Goal: Book appointment/travel/reservation

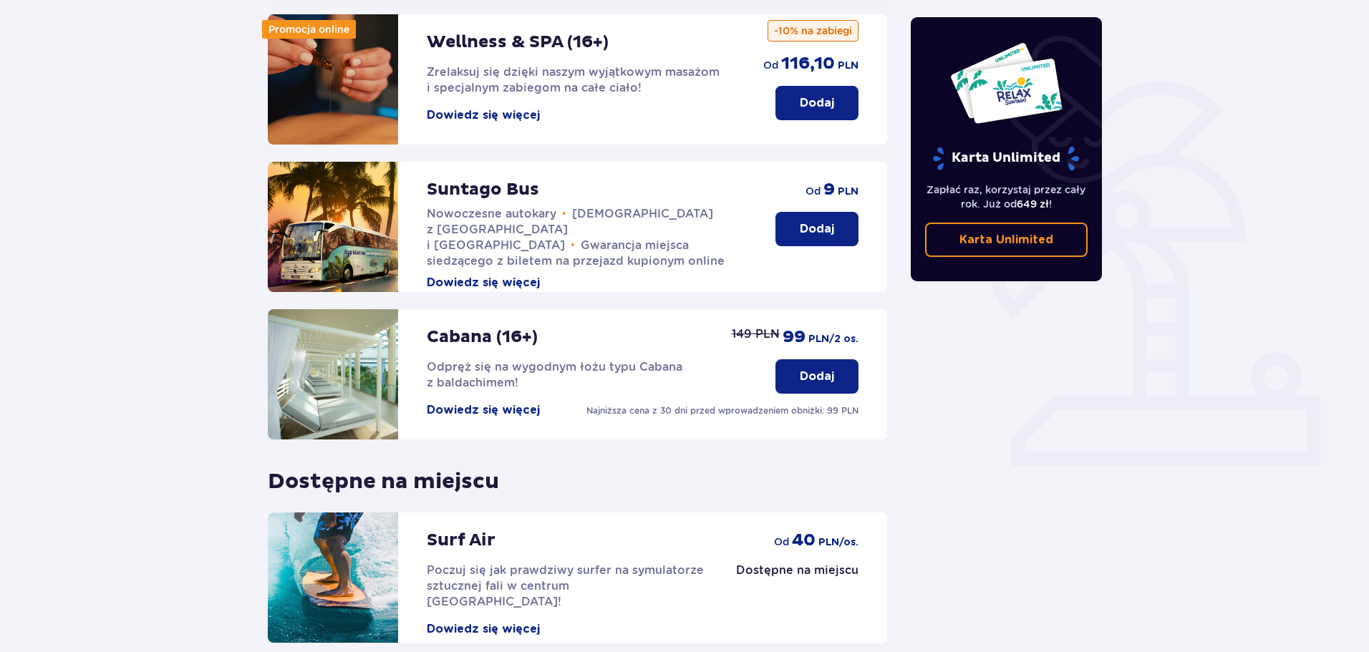
scroll to position [286, 0]
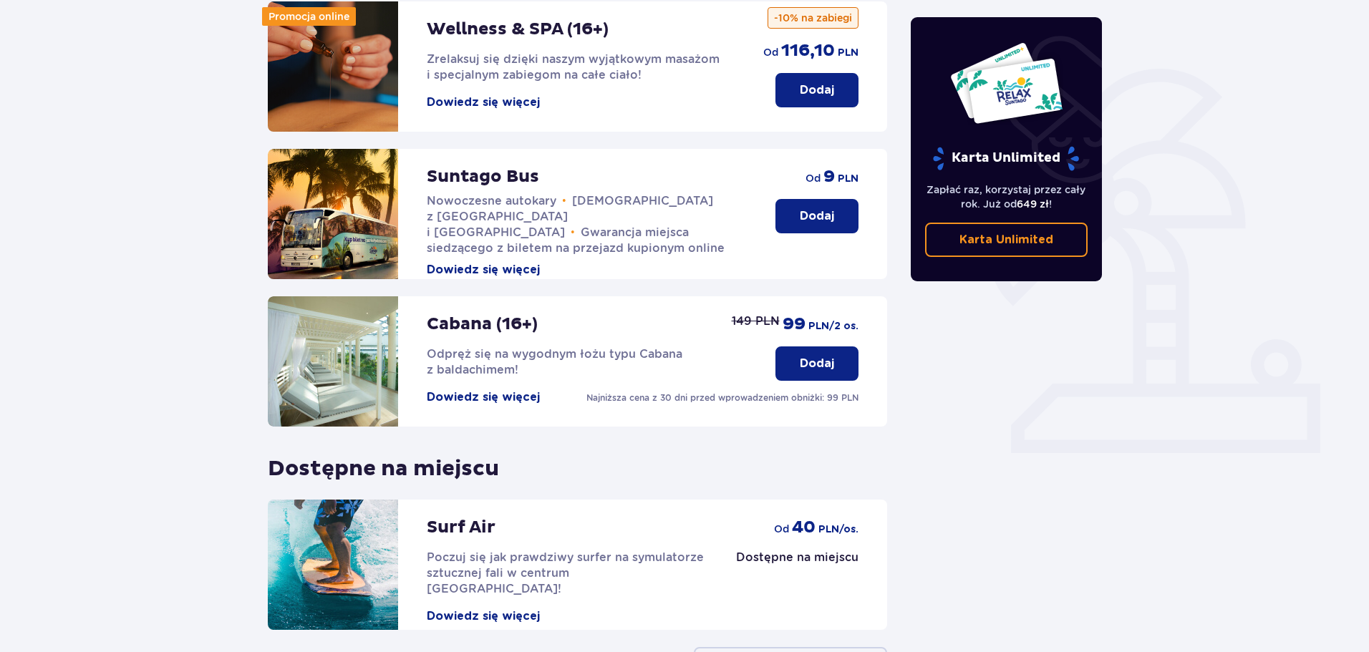
click at [823, 208] on p "Dodaj" at bounding box center [817, 216] width 34 height 16
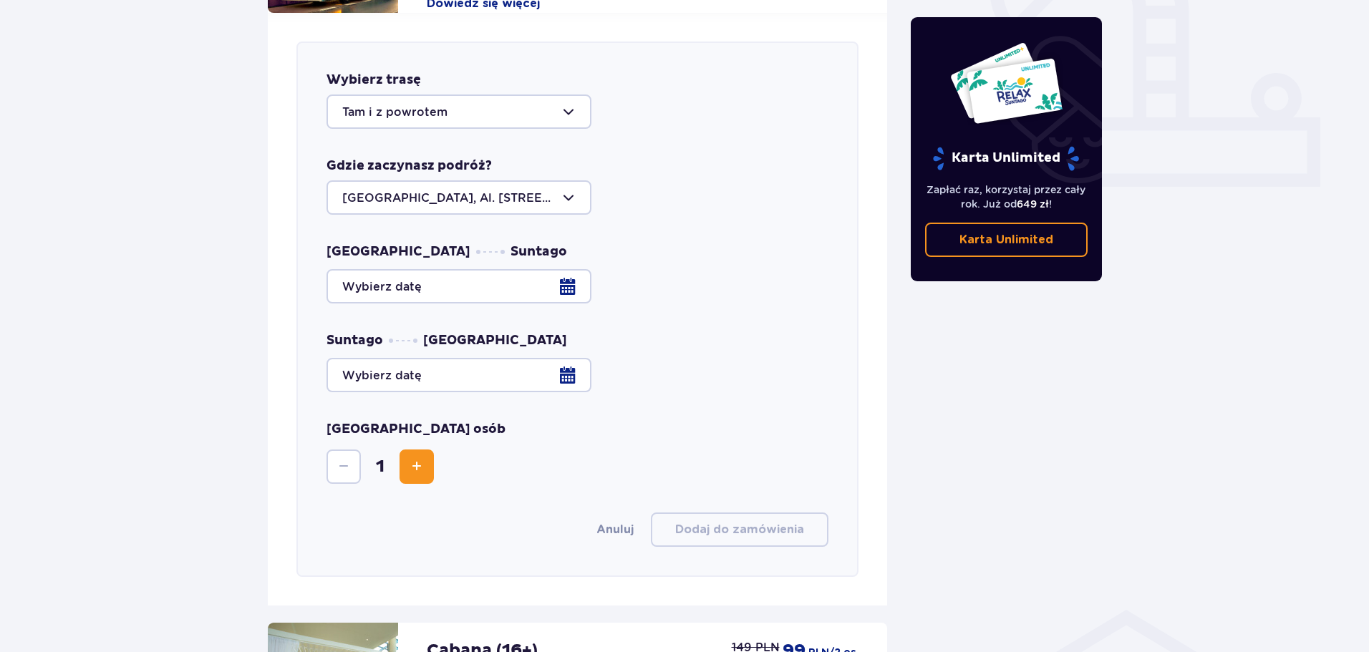
scroll to position [563, 0]
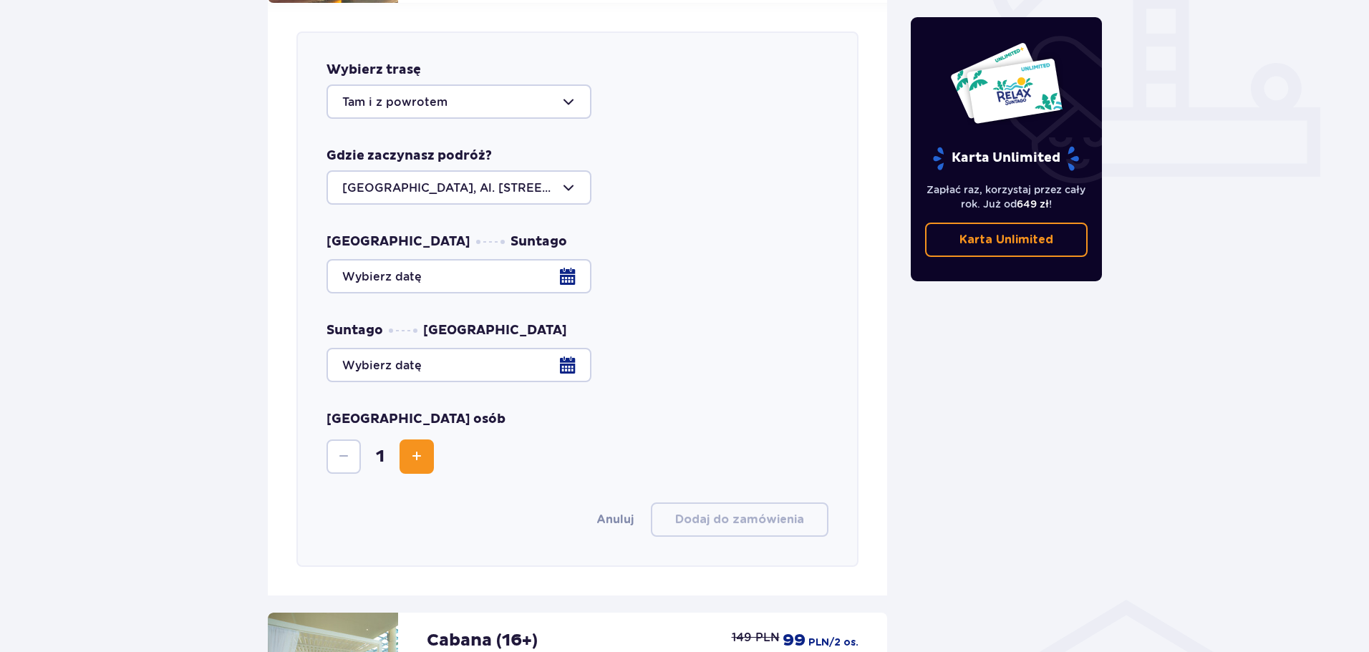
click at [424, 448] on span "Increase" at bounding box center [416, 456] width 17 height 17
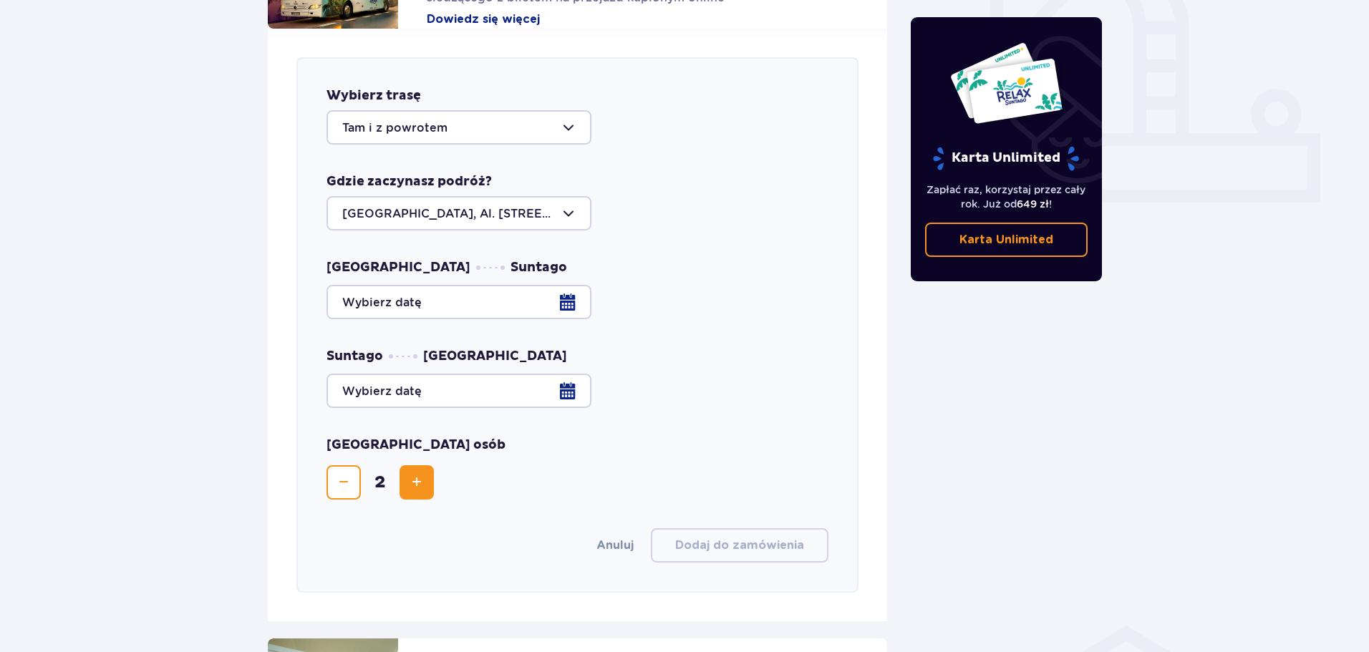
scroll to position [491, 0]
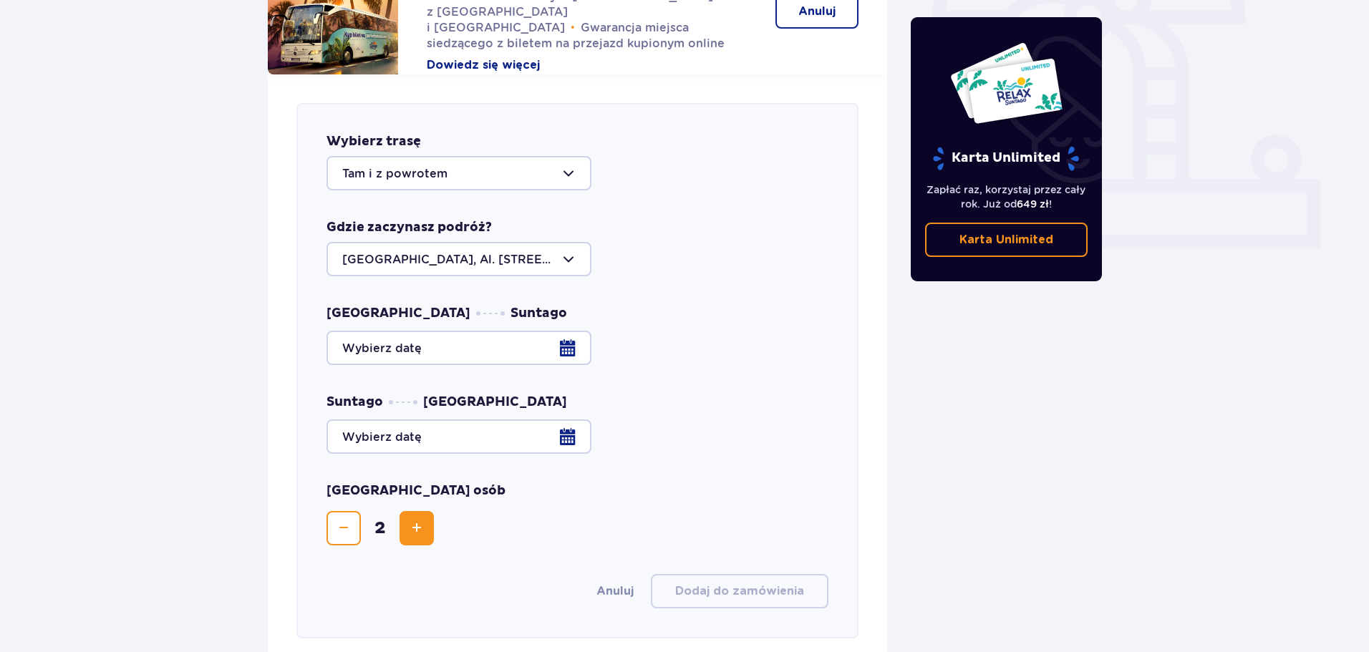
click at [565, 336] on div at bounding box center [577, 348] width 502 height 34
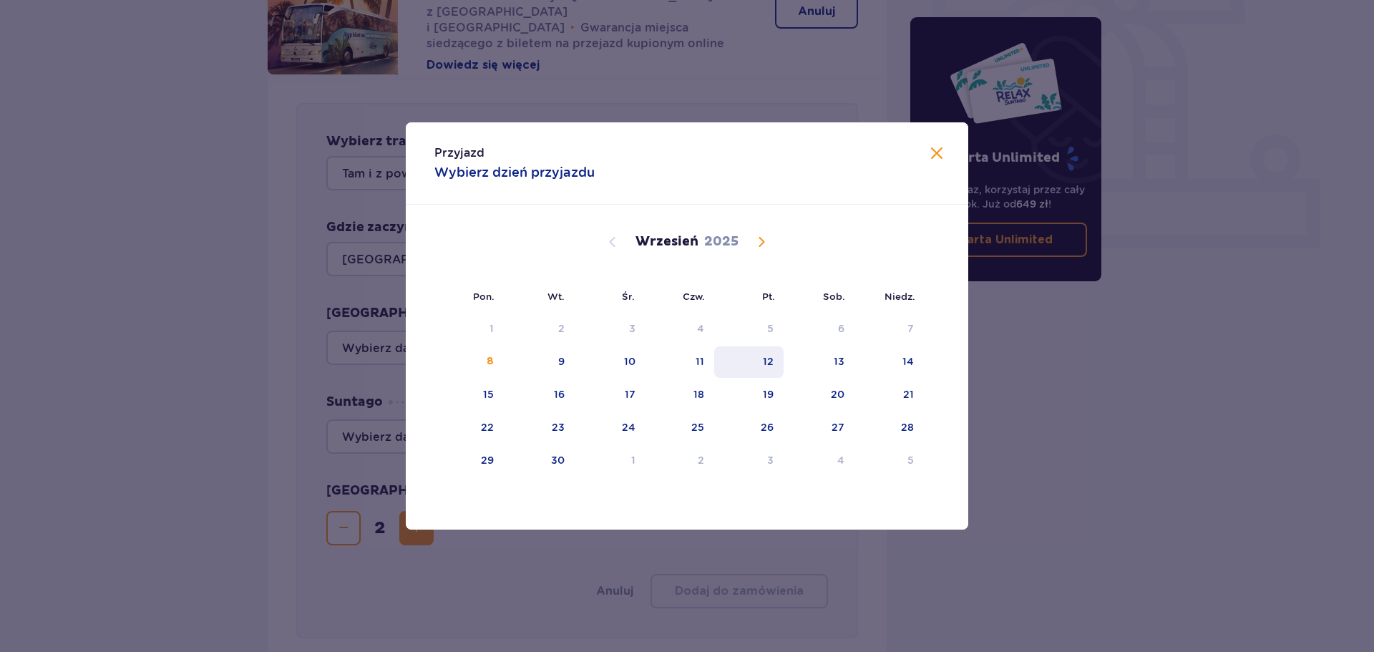
click at [749, 364] on div "12" at bounding box center [748, 361] width 69 height 31
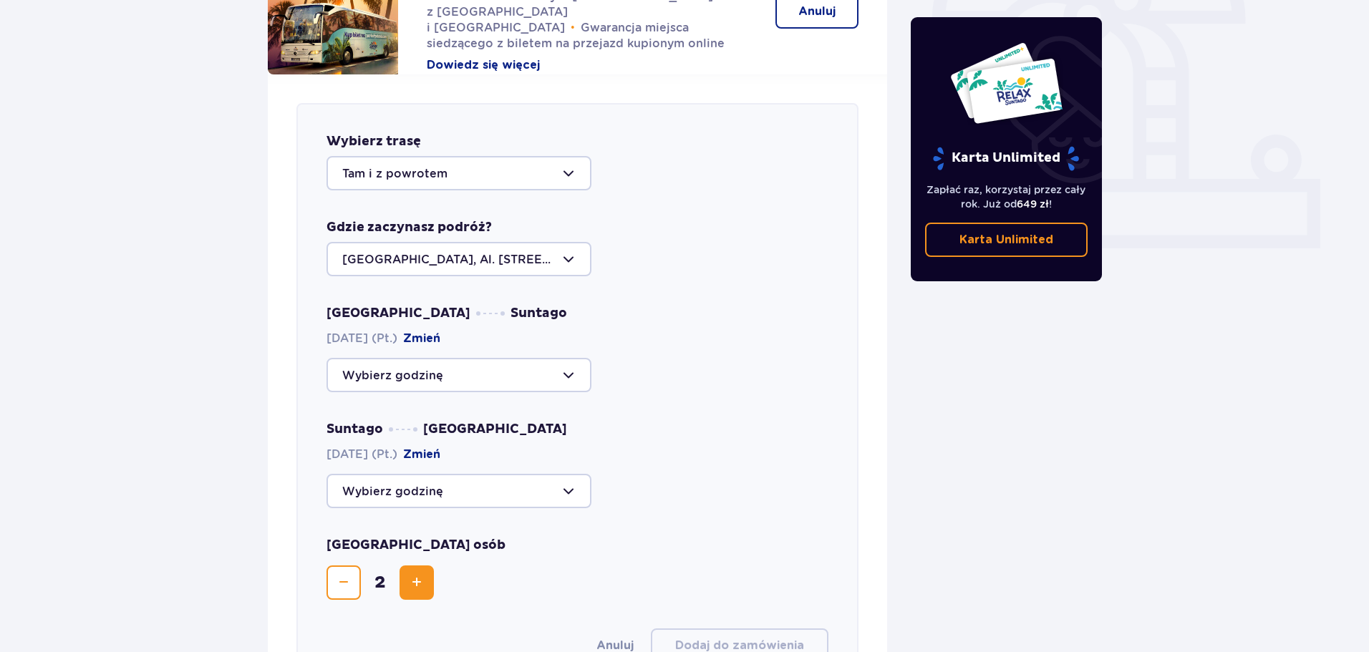
click at [409, 359] on div at bounding box center [458, 375] width 265 height 34
click at [394, 411] on p "Zostały 33 miejsca" at bounding box center [439, 419] width 109 height 16
type input "09:00"
click at [439, 474] on div at bounding box center [458, 491] width 265 height 34
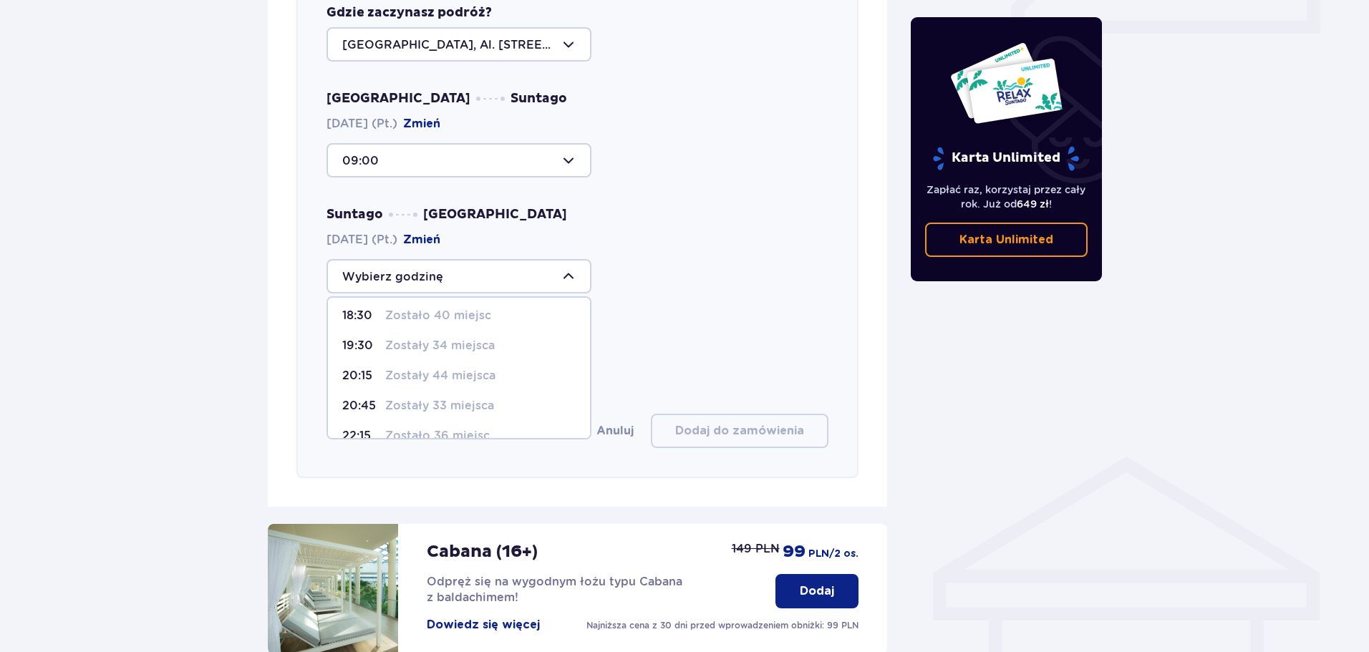
scroll to position [115, 0]
click at [415, 348] on p "Zostały 44 miejsca" at bounding box center [440, 356] width 110 height 16
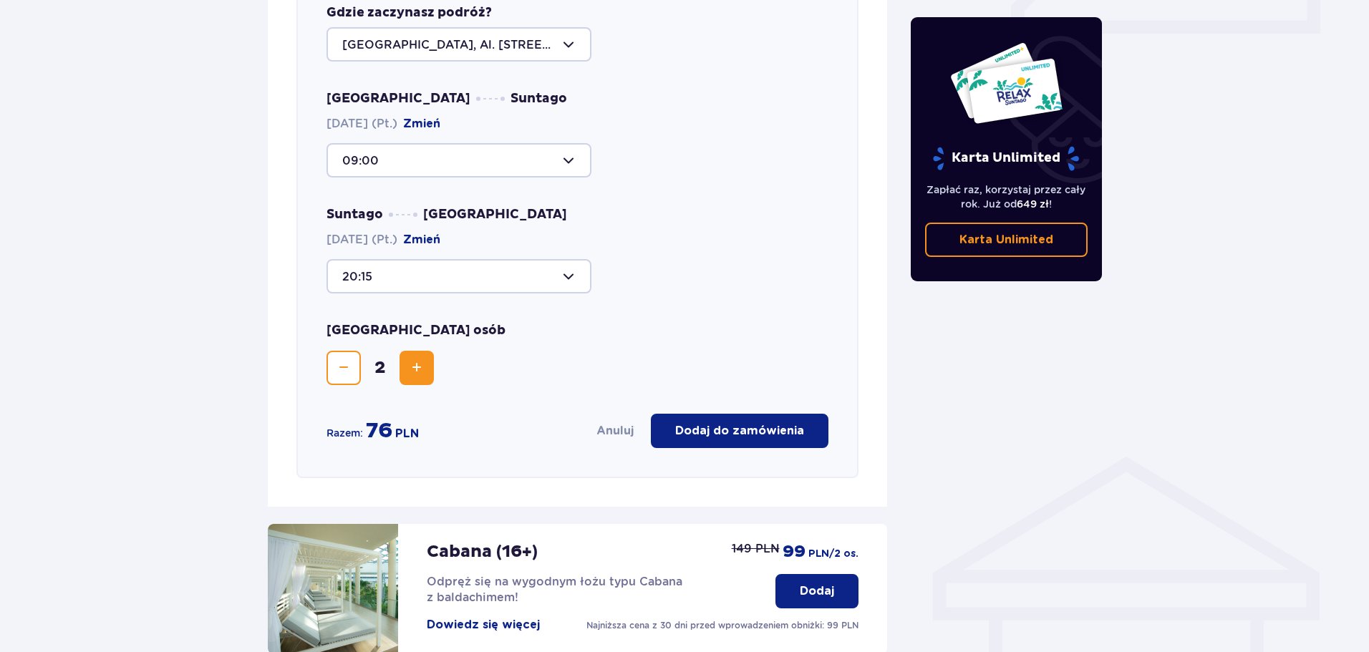
type input "20:15"
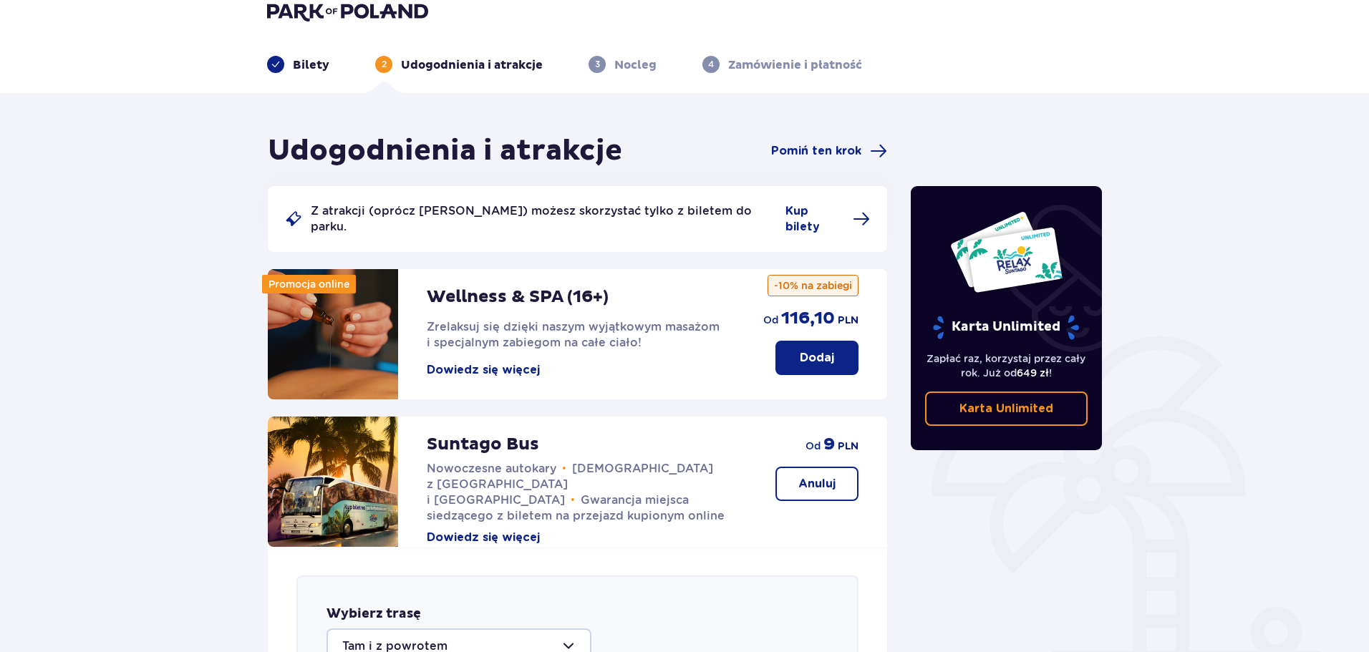
scroll to position [18, 0]
